Goal: Navigation & Orientation: Find specific page/section

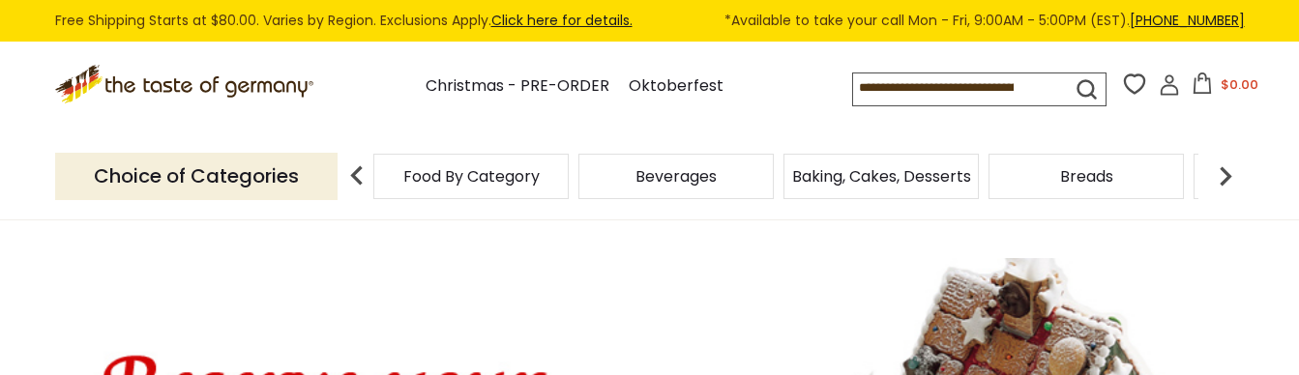
drag, startPoint x: 645, startPoint y: 372, endPoint x: 638, endPoint y: 381, distance: 12.4
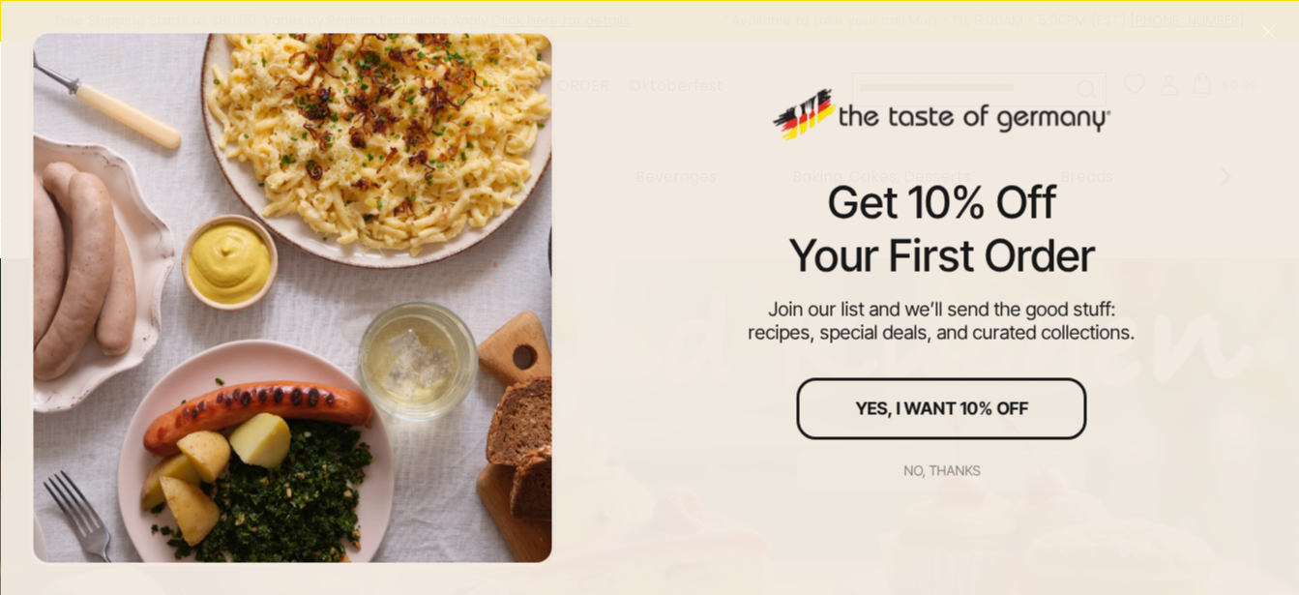
click at [932, 481] on button "No, thanks" at bounding box center [942, 470] width 290 height 43
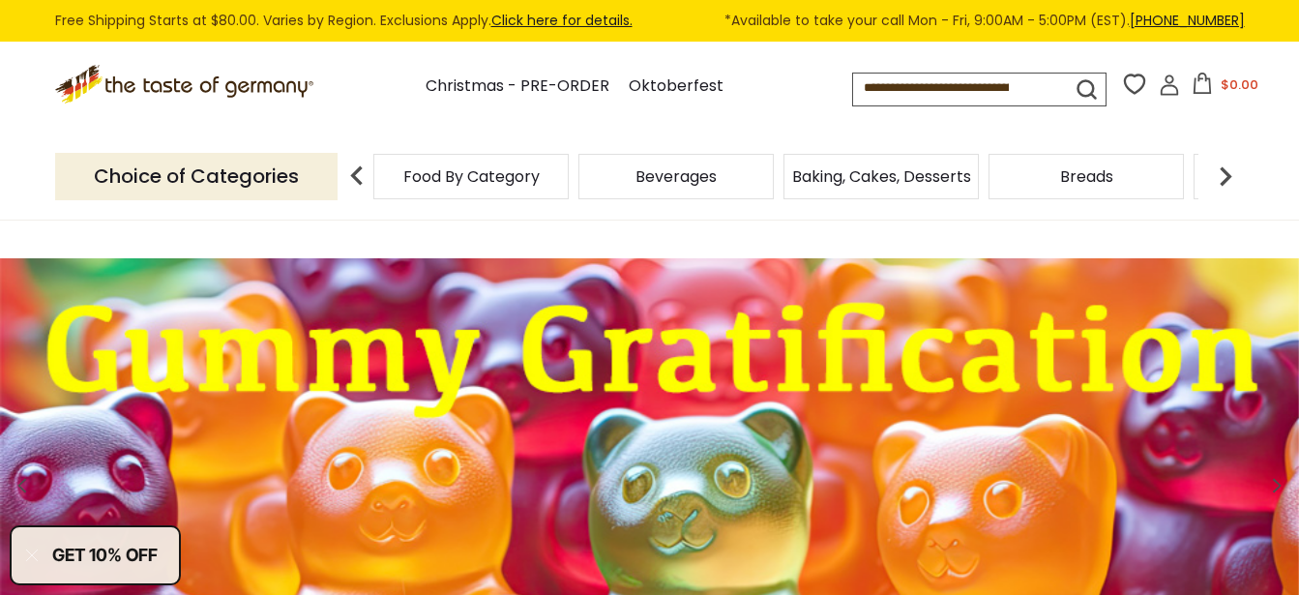
click at [1159, 86] on icon at bounding box center [1169, 84] width 21 height 21
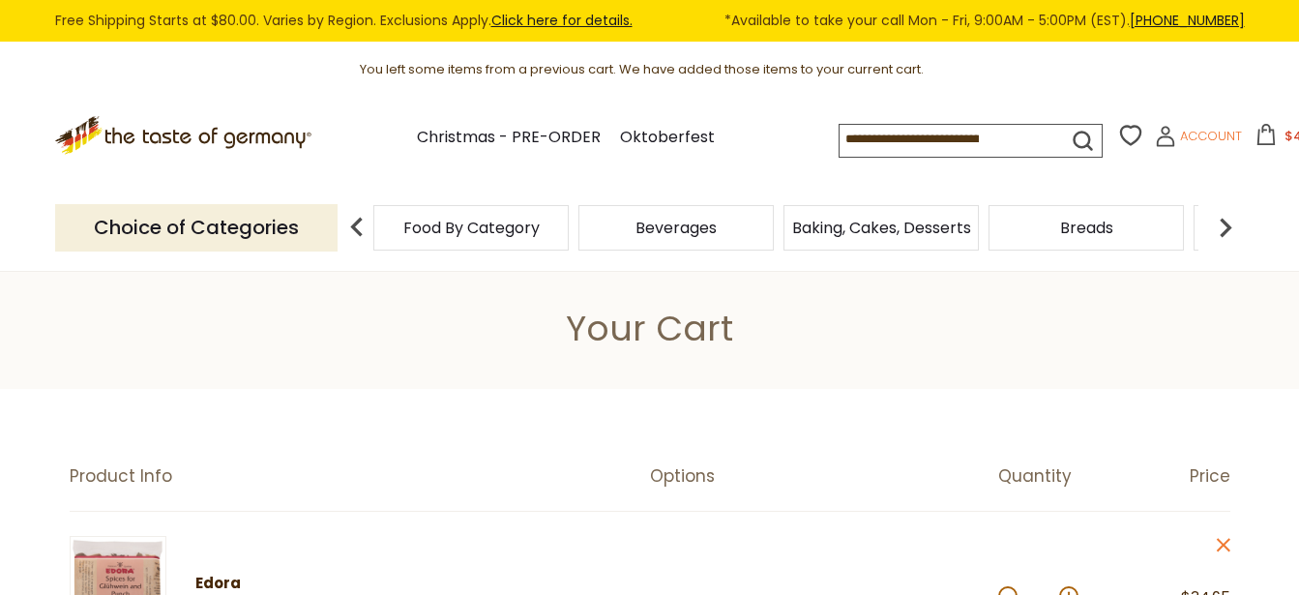
click at [1155, 135] on icon at bounding box center [1165, 136] width 21 height 21
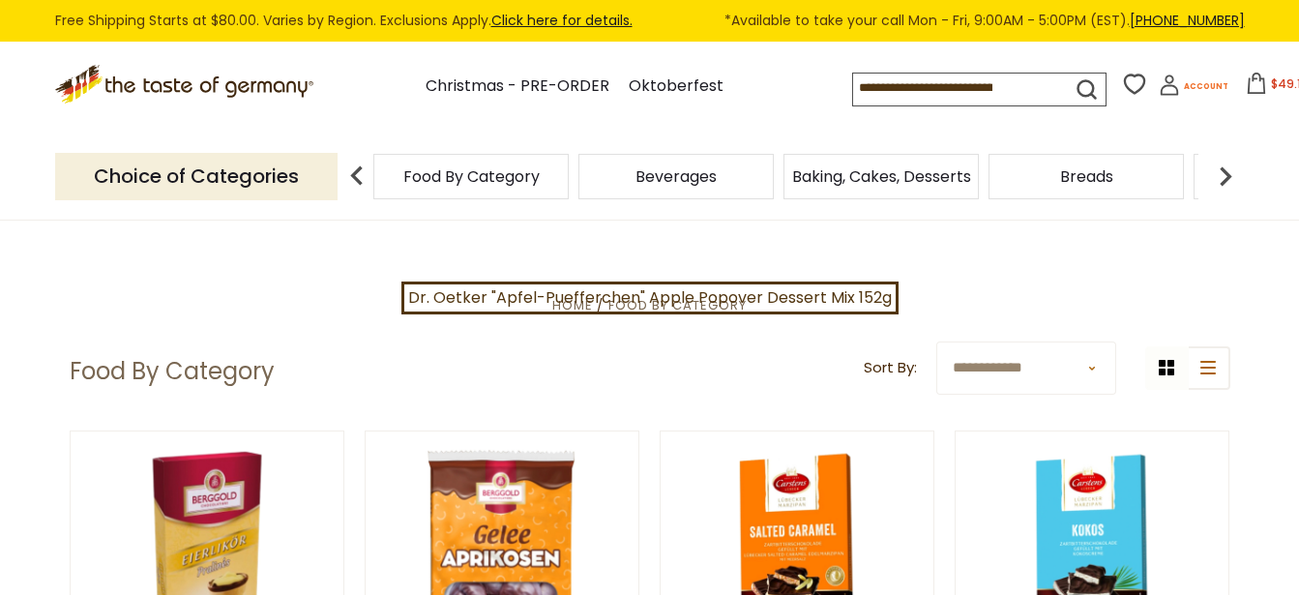
click at [1184, 82] on span "Account" at bounding box center [1206, 86] width 45 height 11
